Goal: Task Accomplishment & Management: Use online tool/utility

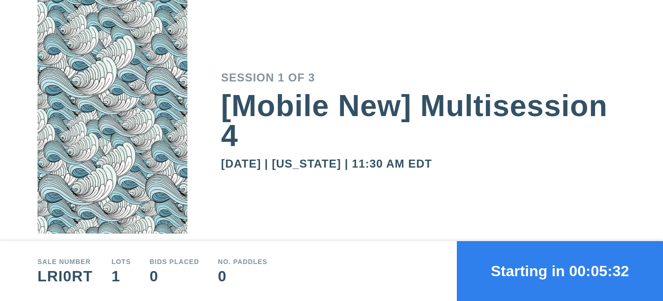
click at [556, 272] on button "Starting in 00:05:32" at bounding box center [560, 271] width 206 height 60
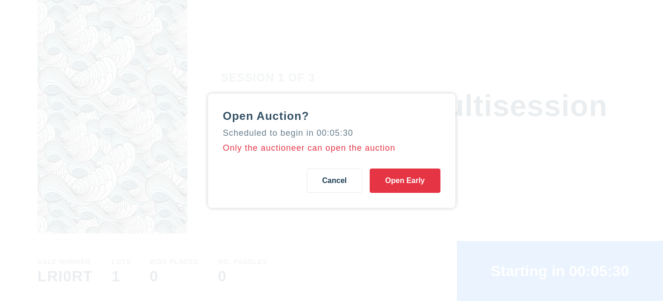
click at [414, 182] on button "Open Early" at bounding box center [404, 181] width 70 height 24
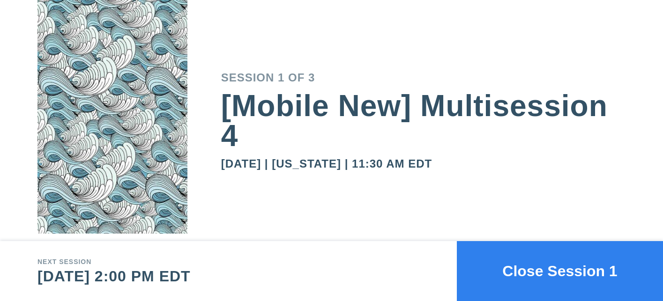
click at [542, 284] on button "Close Session 1" at bounding box center [560, 271] width 206 height 60
